Goal: Check status: Check status

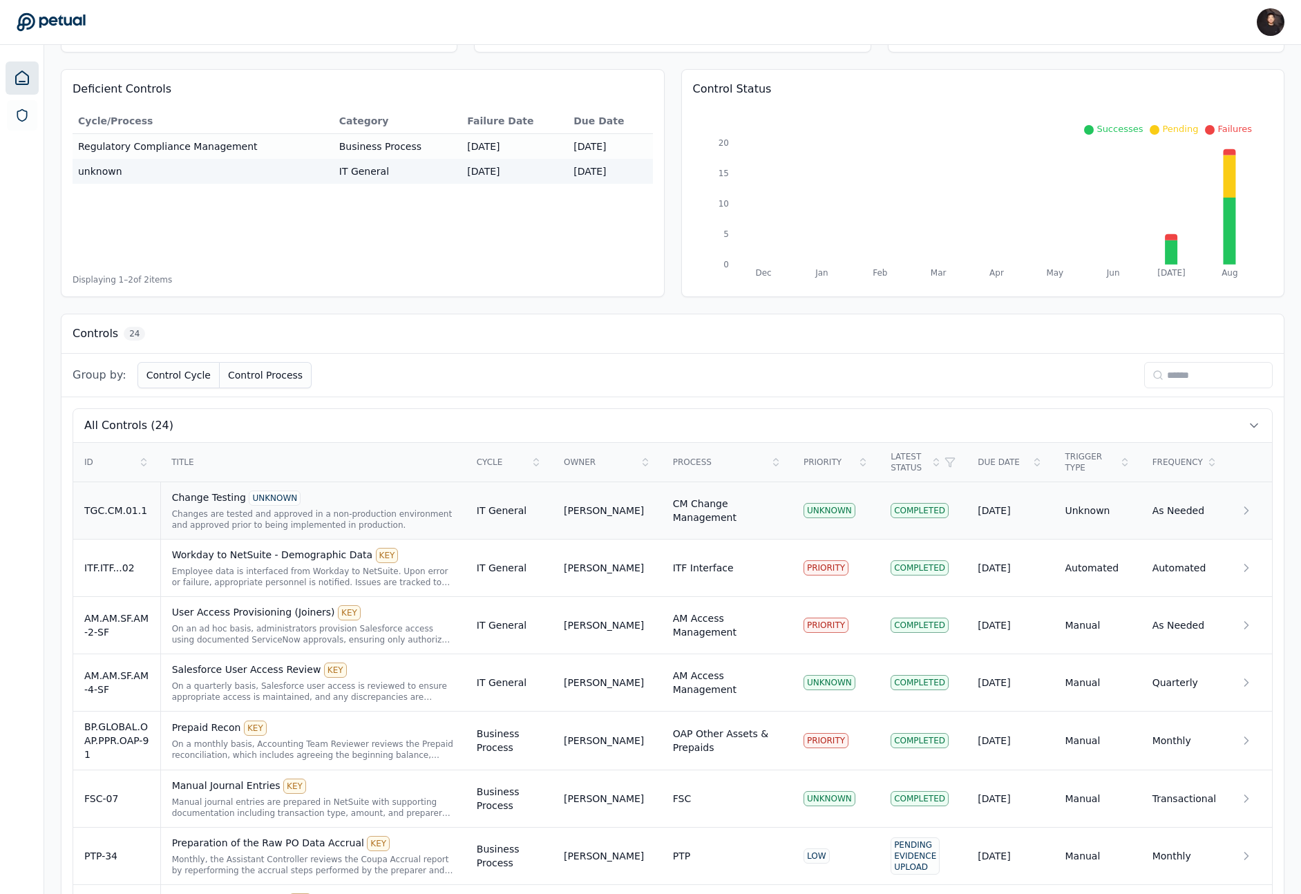
scroll to position [127, 0]
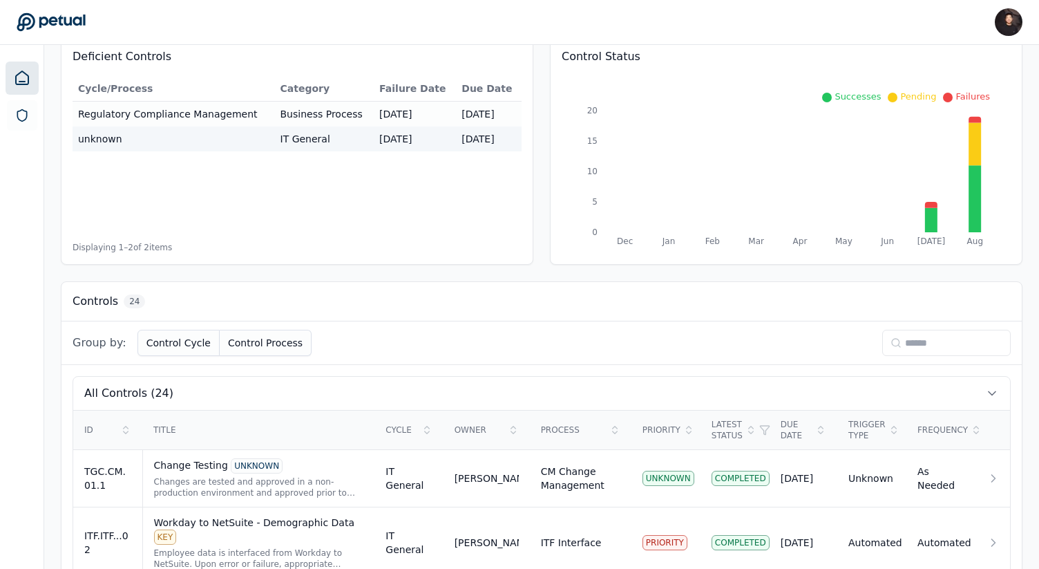
scroll to position [476, 0]
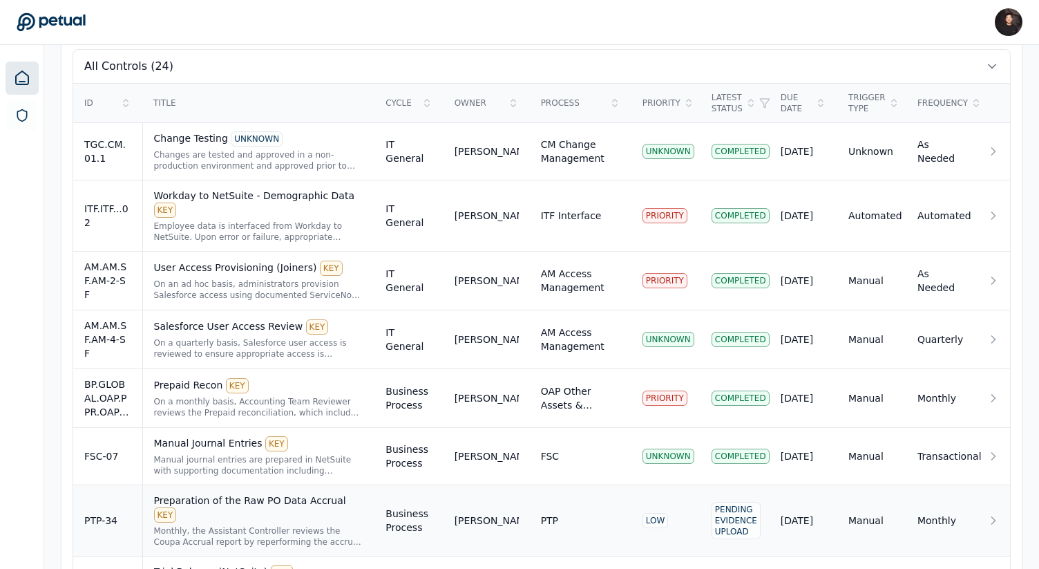
click at [481, 513] on div "[PERSON_NAME]" at bounding box center [487, 520] width 64 height 14
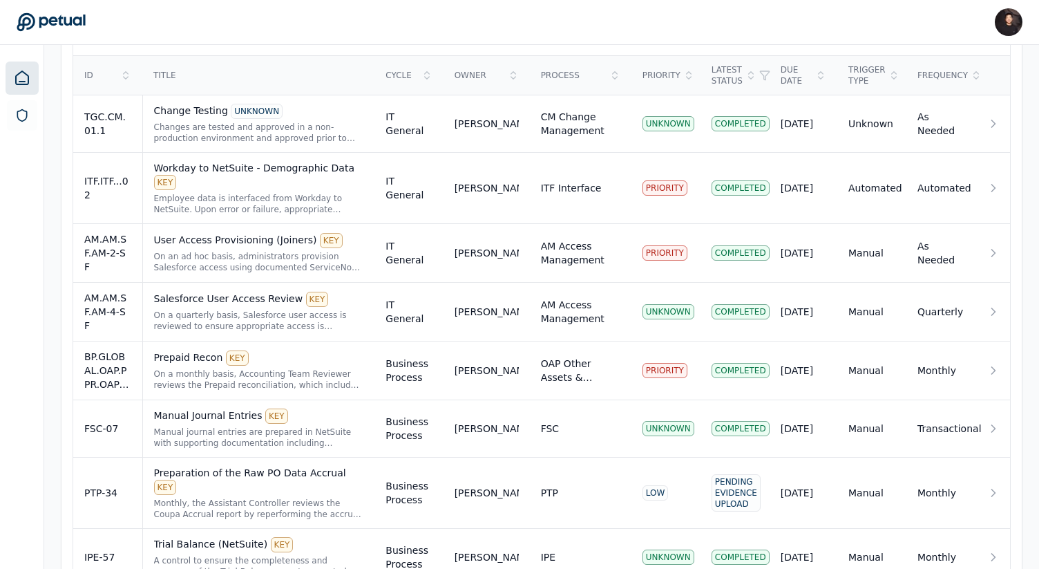
scroll to position [612, 0]
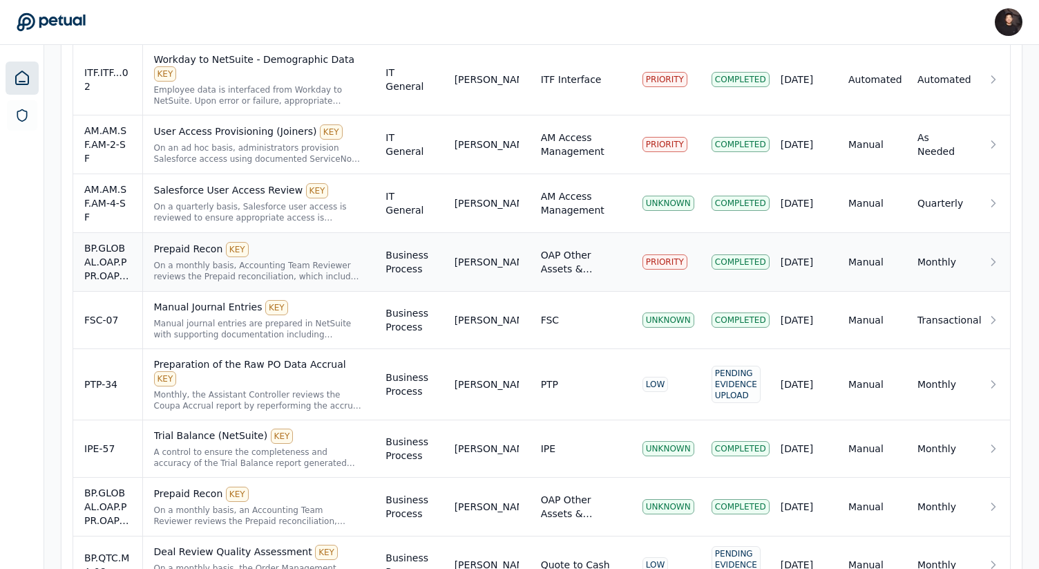
click at [470, 255] on div "[PERSON_NAME]" at bounding box center [487, 262] width 64 height 14
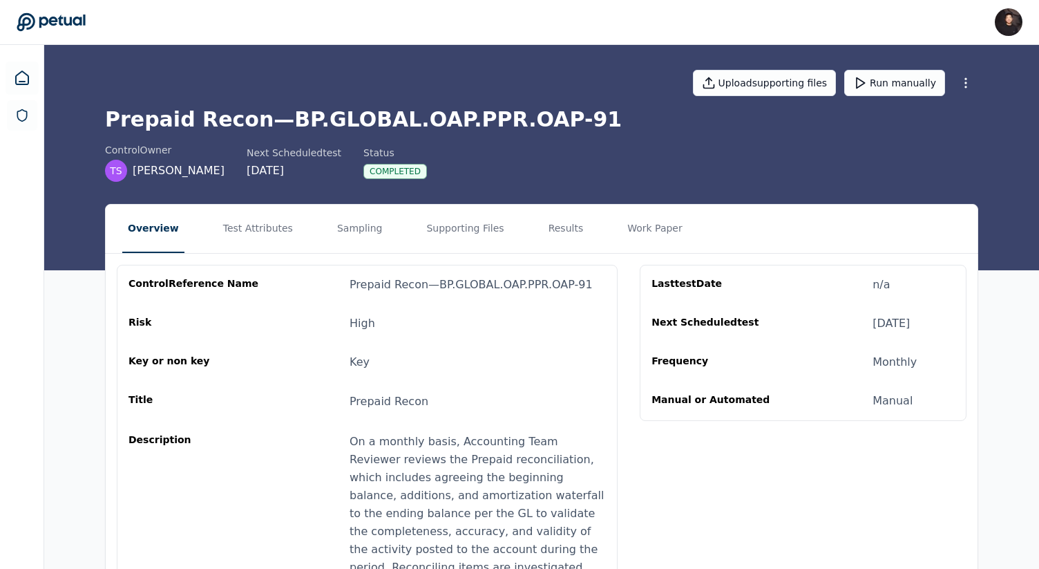
click at [519, 232] on nav "Overview Test Attributes Sampling Supporting Files Results Work Paper" at bounding box center [542, 228] width 872 height 48
click at [544, 230] on button "Results" at bounding box center [566, 228] width 46 height 48
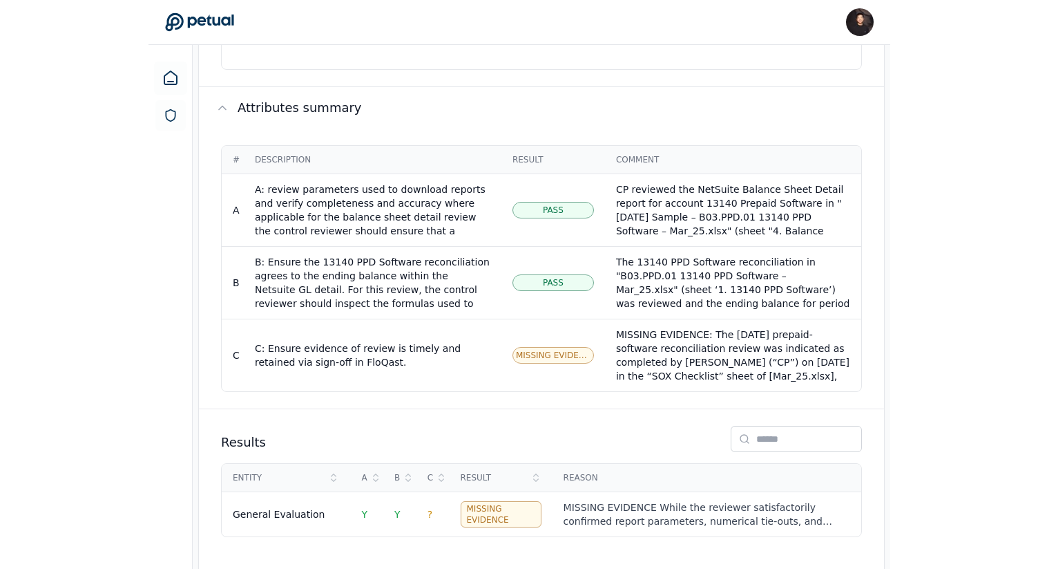
scroll to position [716, 0]
